Goal: Task Accomplishment & Management: Manage account settings

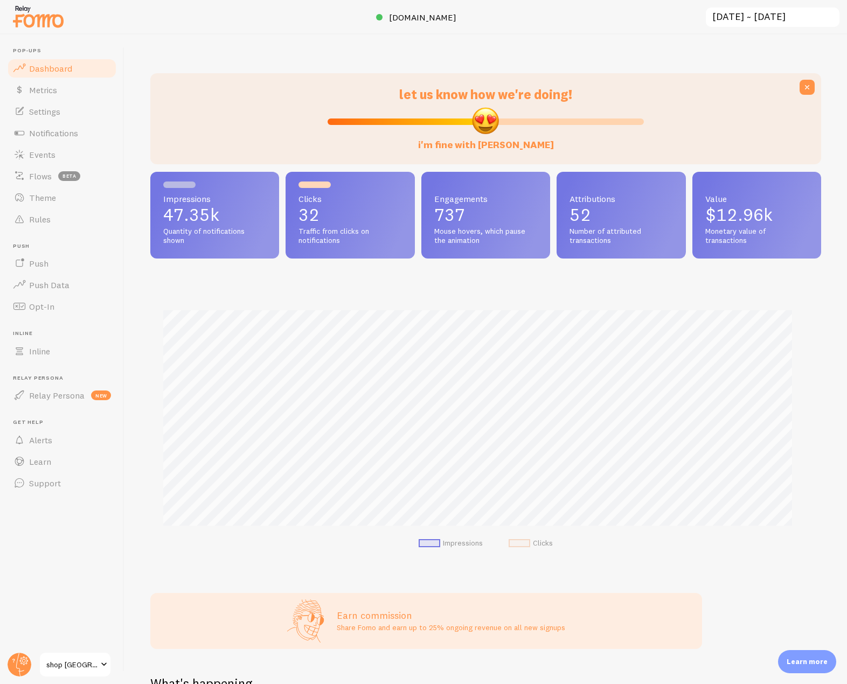
scroll to position [538646, 538266]
click at [17, 677] on icon at bounding box center [19, 665] width 26 height 26
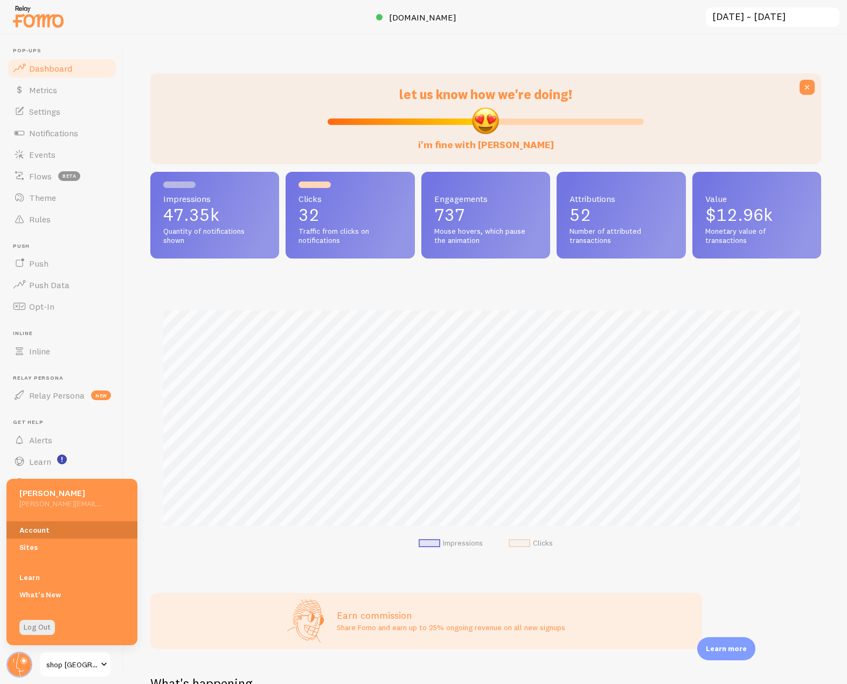
click at [44, 532] on link "Account" at bounding box center [71, 530] width 131 height 17
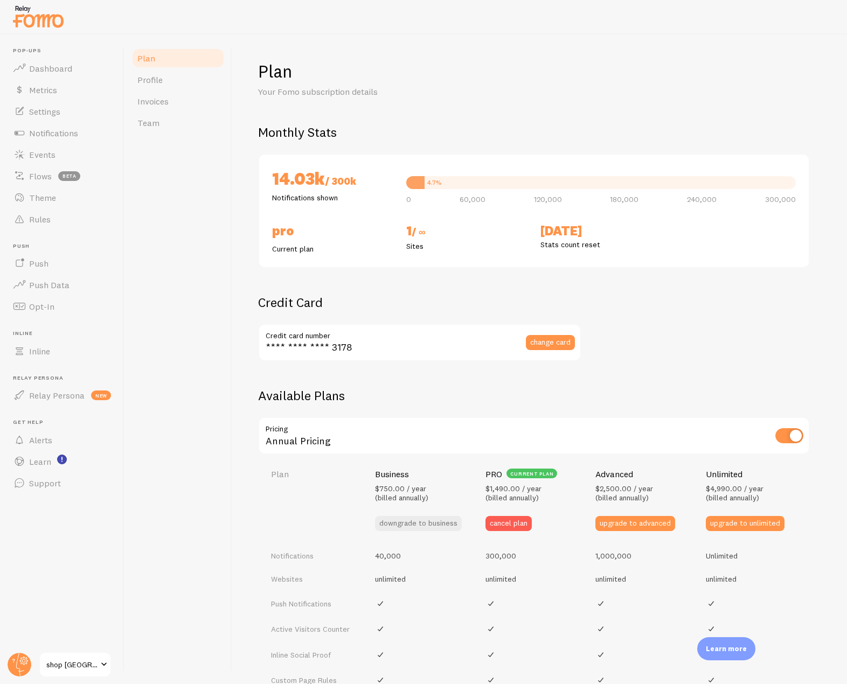
checkbox input "true"
click at [169, 97] on span "Invoices" at bounding box center [152, 101] width 31 height 11
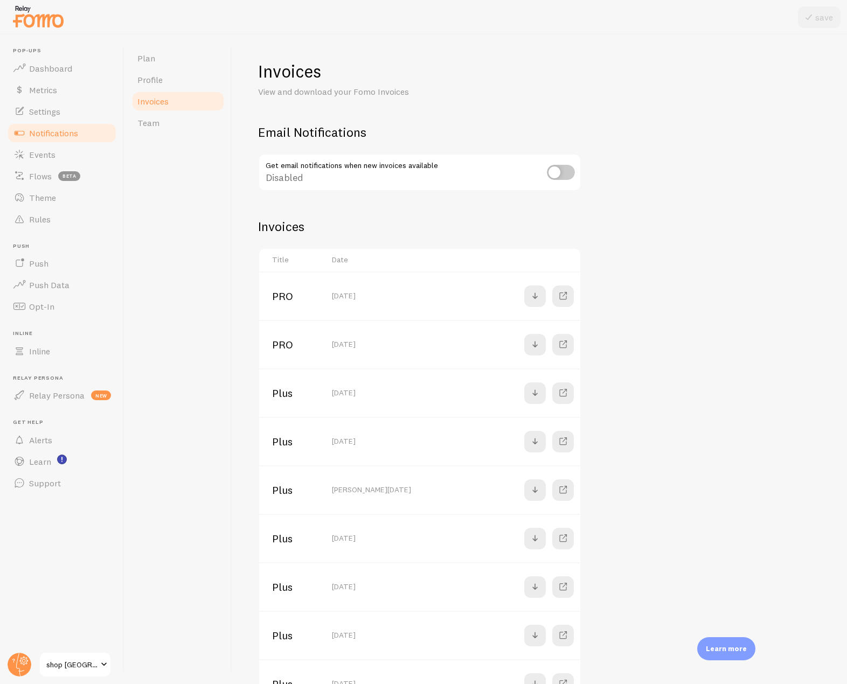
click at [82, 133] on link "Notifications" at bounding box center [61, 133] width 111 height 22
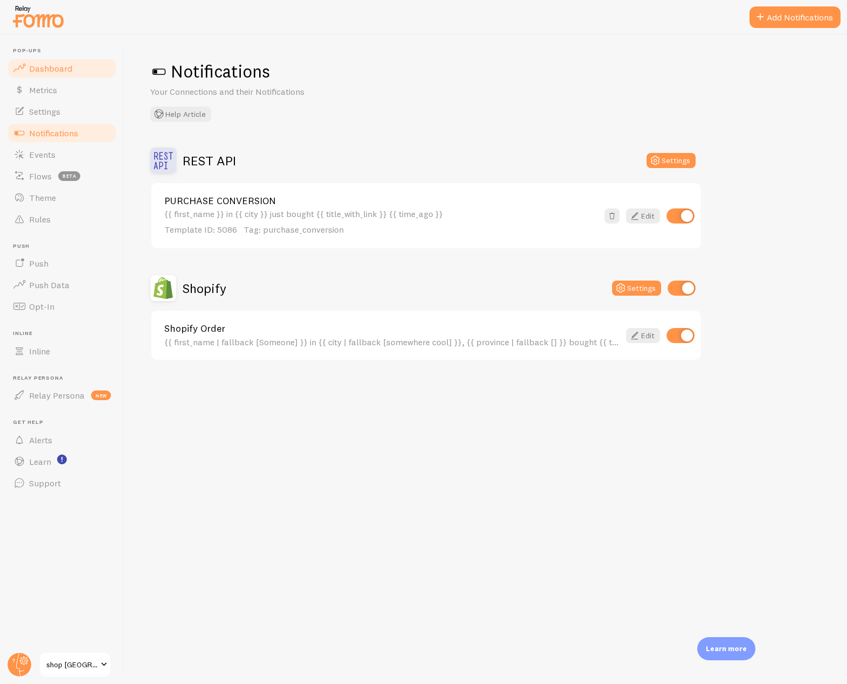
click at [48, 73] on span "Dashboard" at bounding box center [50, 68] width 43 height 11
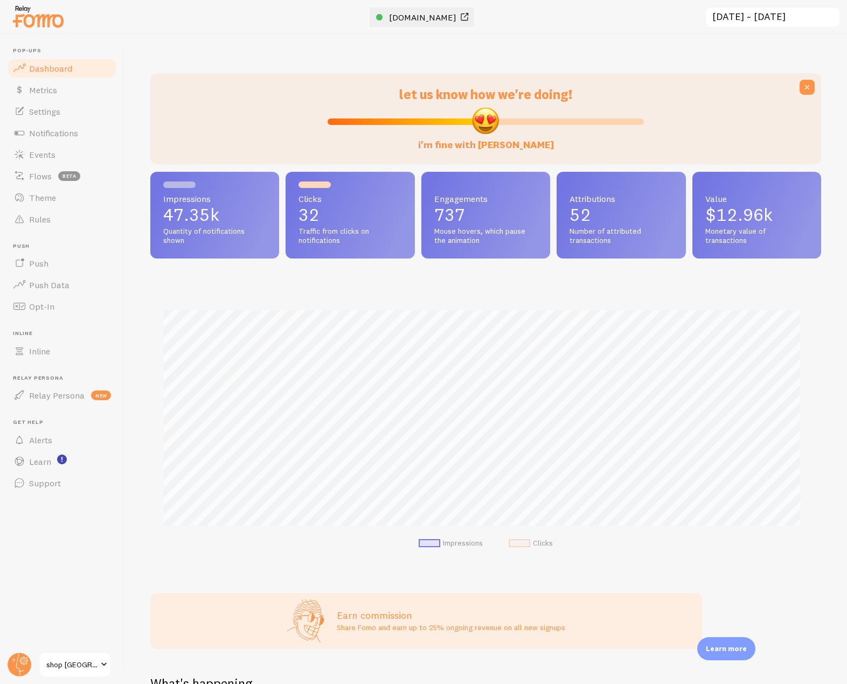
scroll to position [283, 663]
click at [408, 18] on span "[DOMAIN_NAME]" at bounding box center [422, 17] width 67 height 11
click at [64, 146] on link "Events" at bounding box center [61, 155] width 111 height 22
